Goal: Task Accomplishment & Management: Complete application form

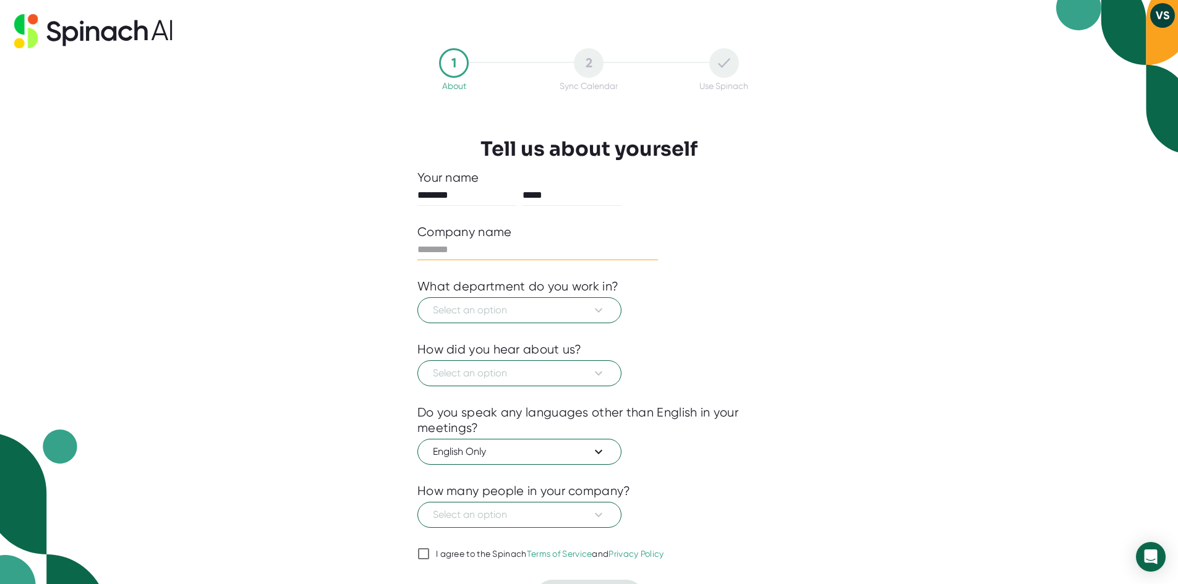
click at [440, 249] on input "text" at bounding box center [537, 250] width 241 height 20
type input "**********"
click at [579, 312] on span "Select an option" at bounding box center [519, 310] width 173 height 15
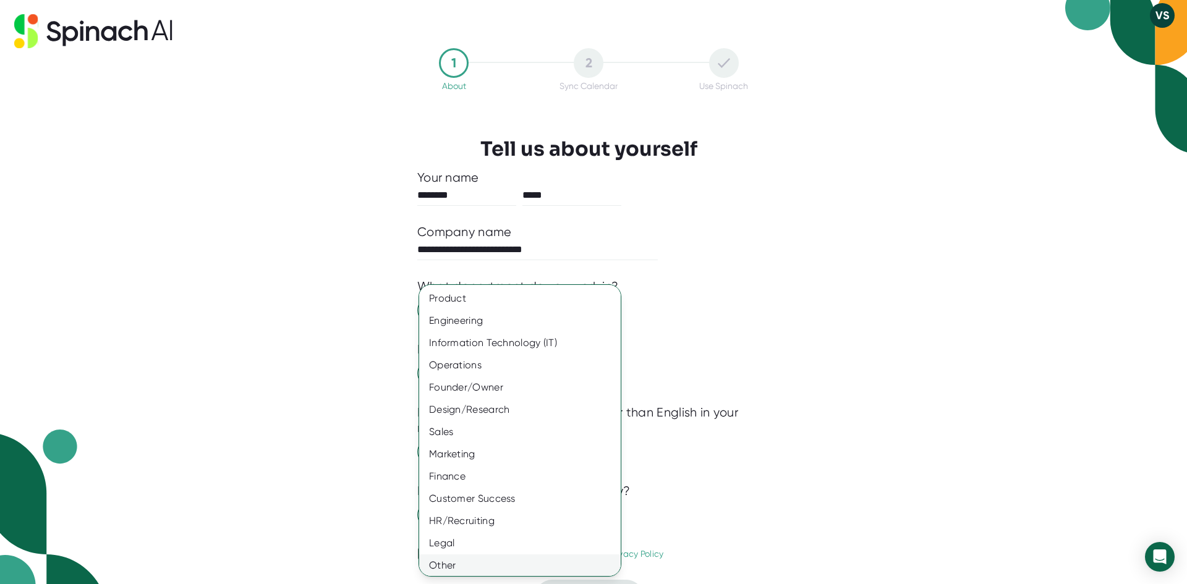
click at [441, 564] on div "Other" at bounding box center [524, 566] width 211 height 22
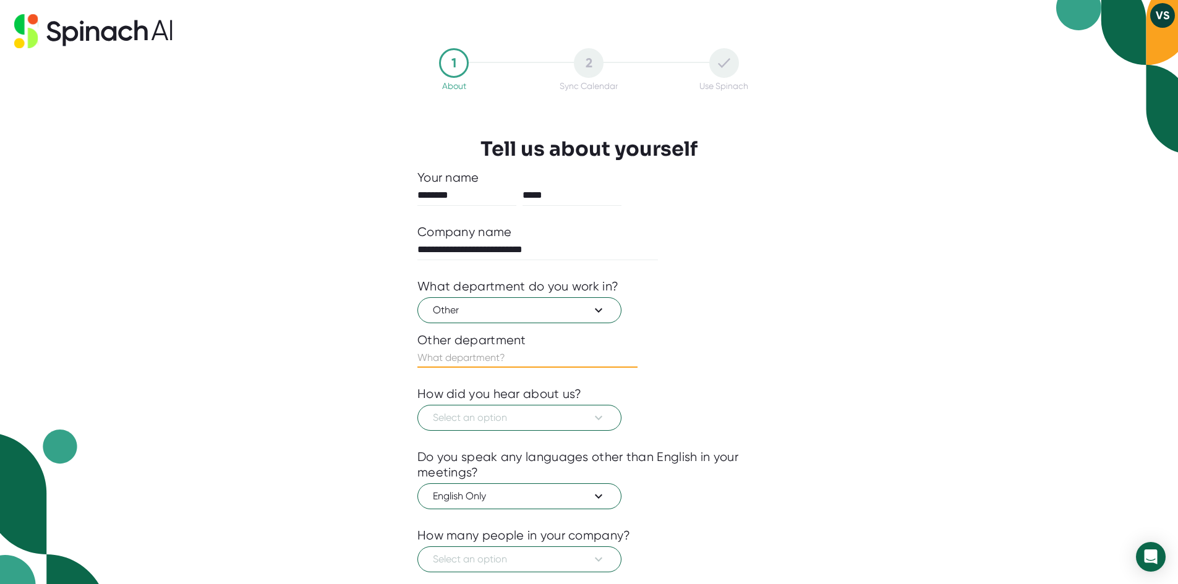
click at [507, 356] on input "text" at bounding box center [527, 358] width 220 height 20
type input "Business & Industry"
click at [521, 420] on span "Select an option" at bounding box center [519, 418] width 173 height 15
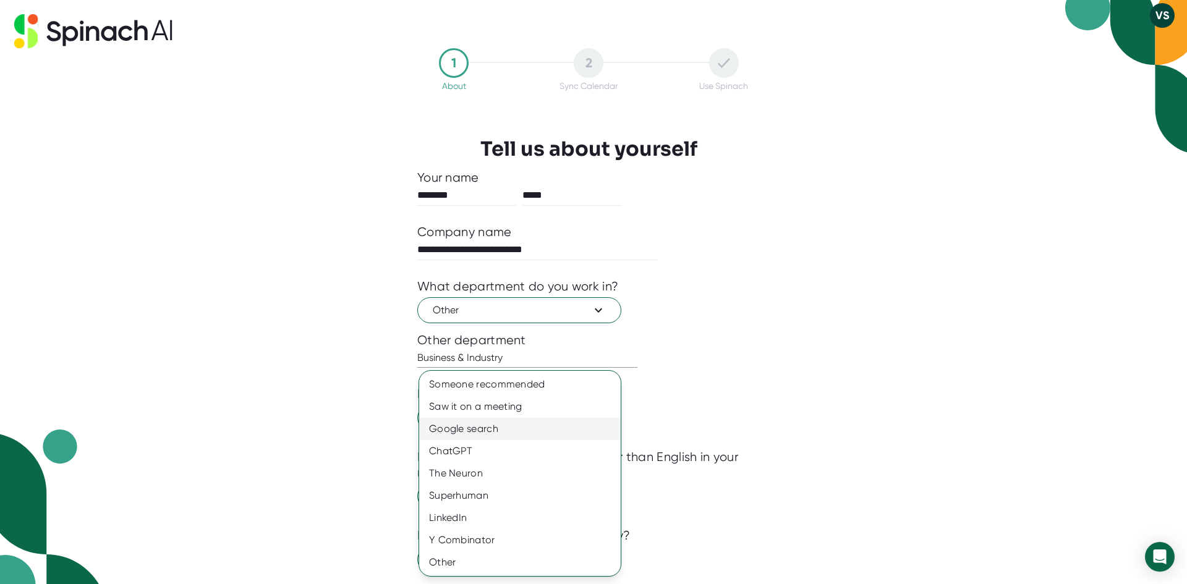
click at [516, 423] on div "Google search" at bounding box center [520, 429] width 202 height 22
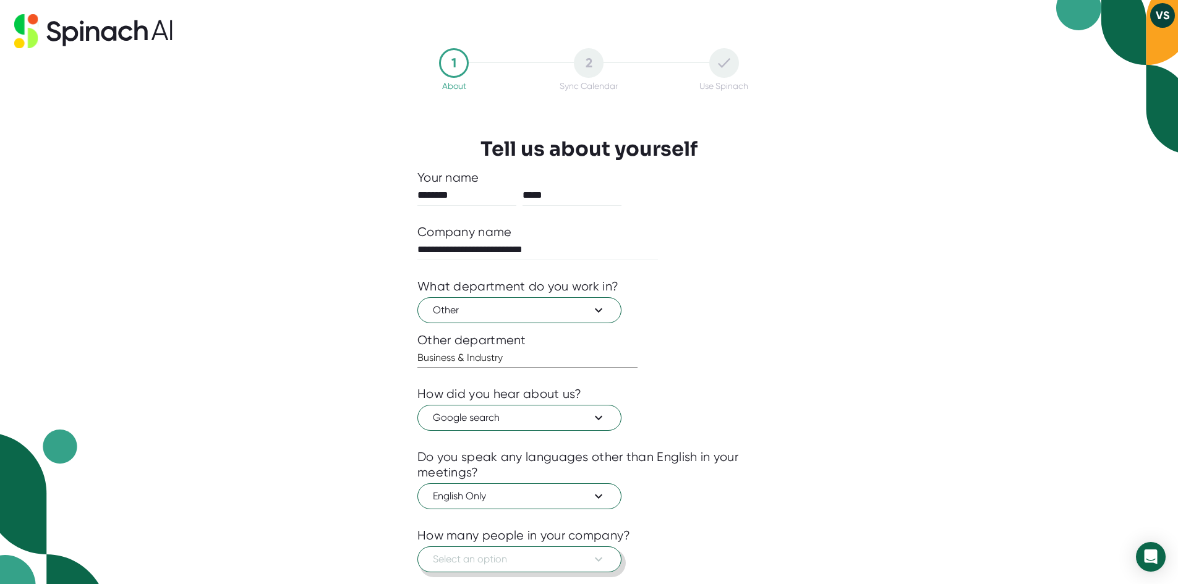
click at [469, 561] on span "Select an option" at bounding box center [519, 559] width 173 height 15
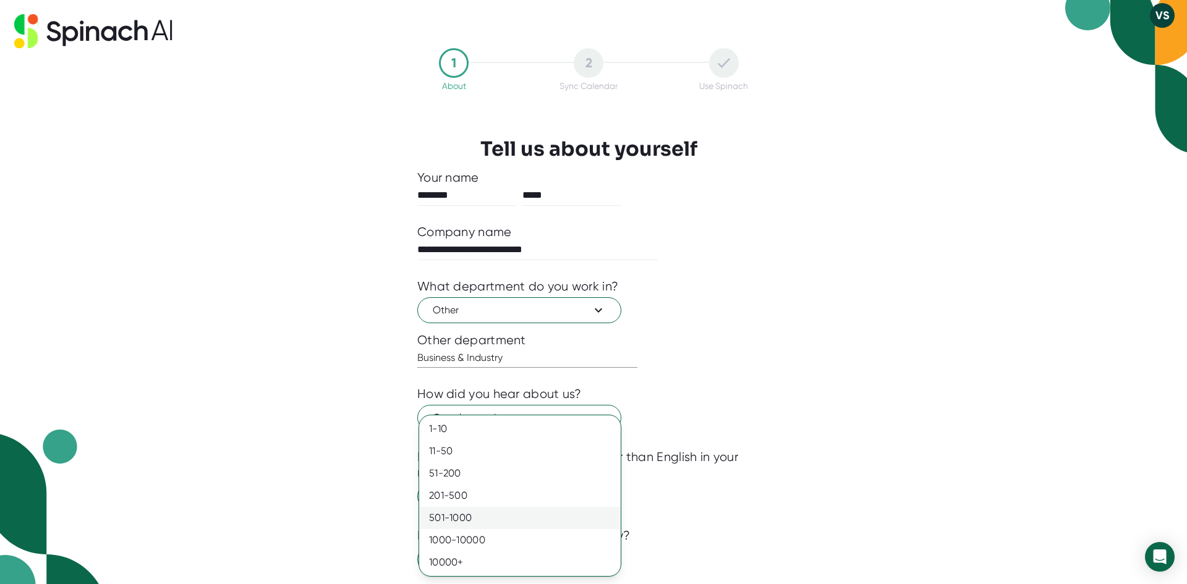
click at [464, 518] on div "501-1000" at bounding box center [520, 518] width 202 height 22
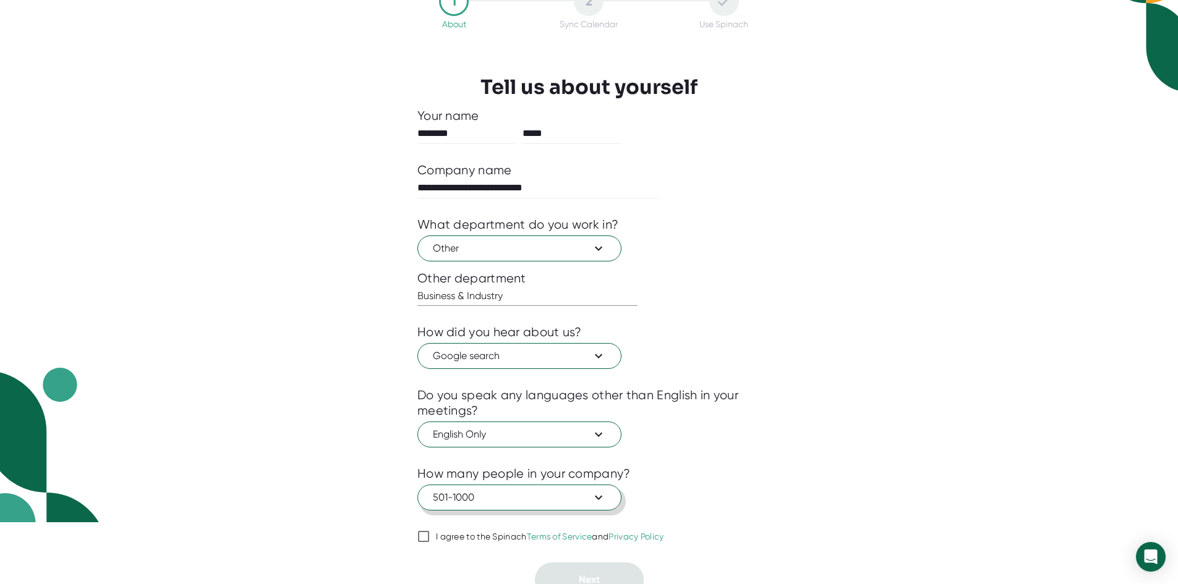
scroll to position [75, 0]
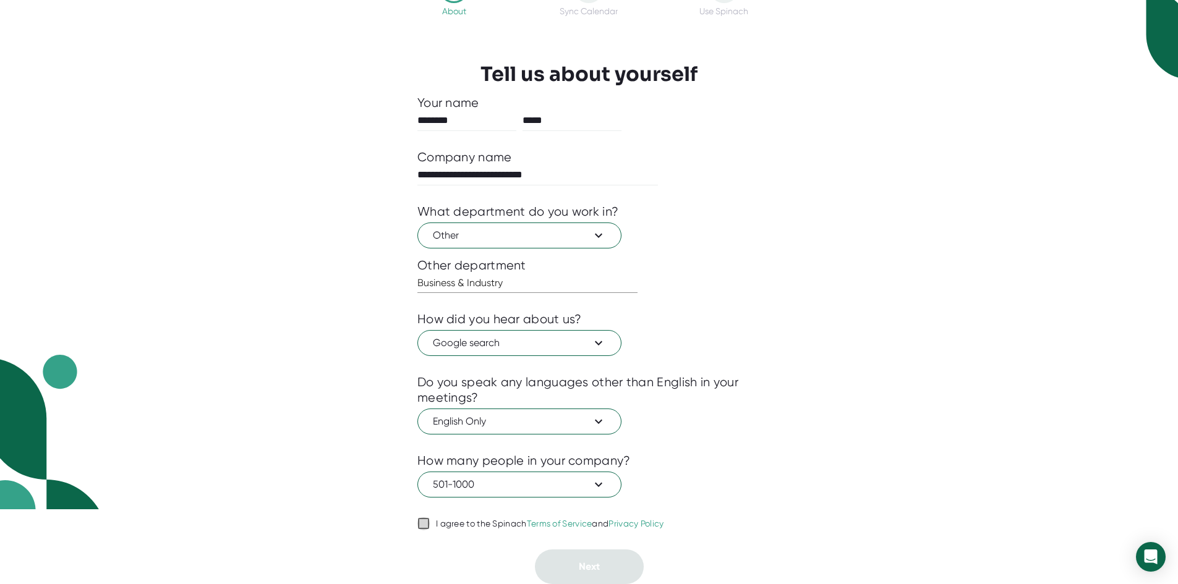
click at [419, 524] on input "I agree to the Spinach Terms of Service and Privacy Policy" at bounding box center [423, 523] width 12 height 15
checkbox input "true"
click at [573, 563] on button "Next" at bounding box center [589, 567] width 109 height 35
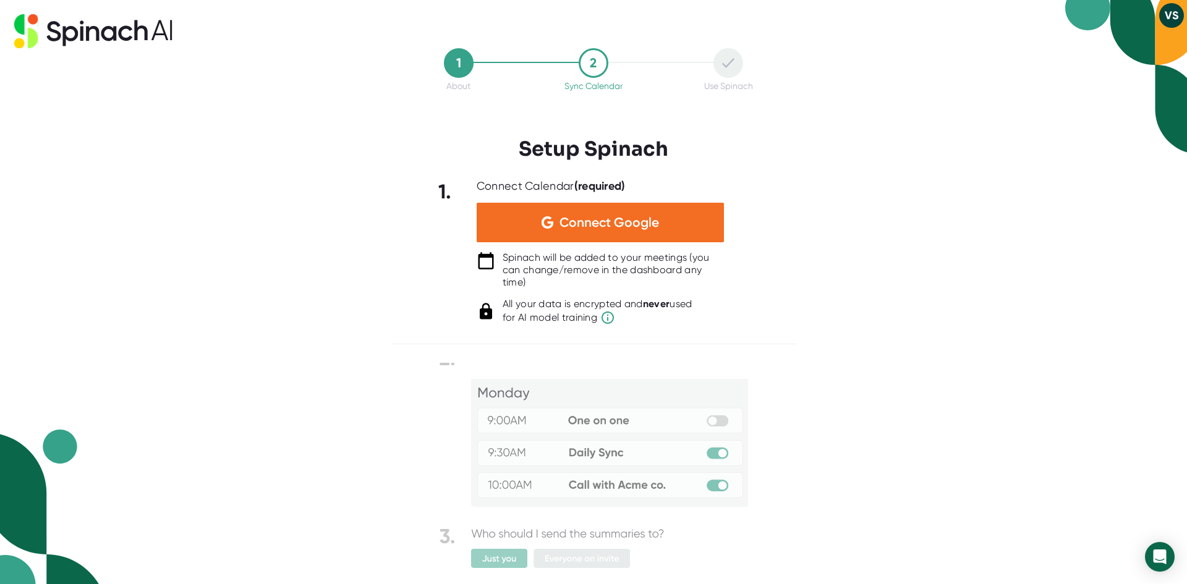
scroll to position [0, 0]
